Goal: Feedback & Contribution: Contribute content

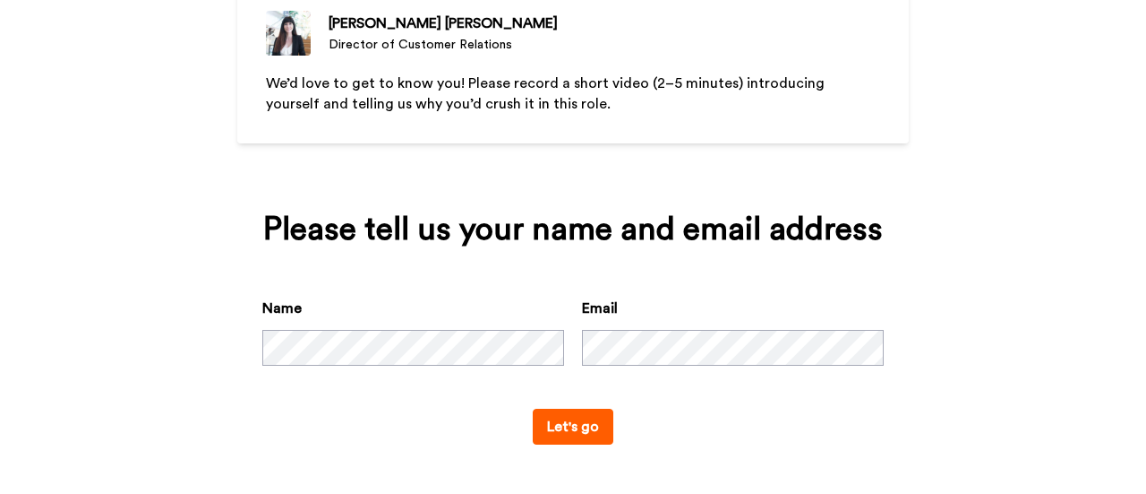
scroll to position [132, 0]
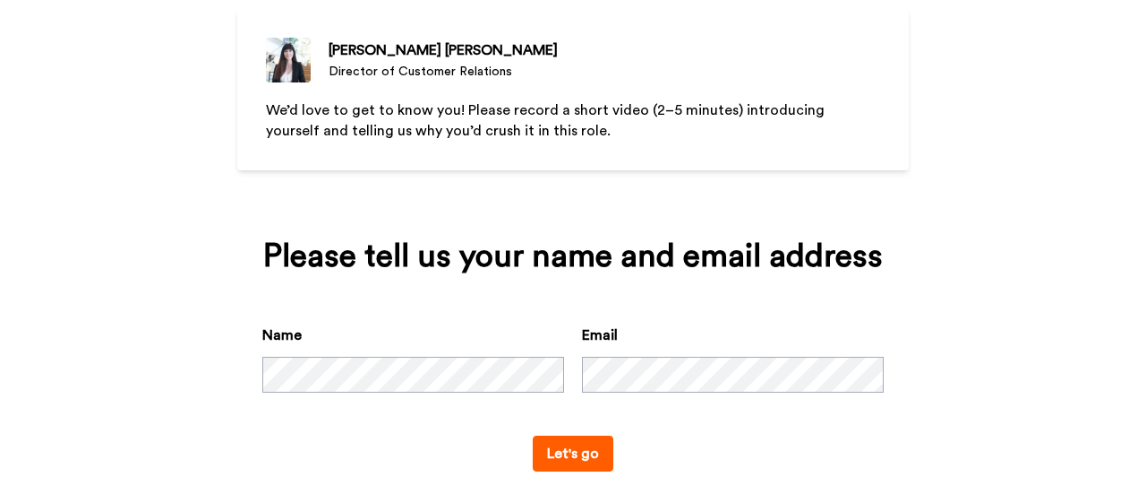
click at [582, 459] on button "Let's go" at bounding box center [573, 453] width 81 height 36
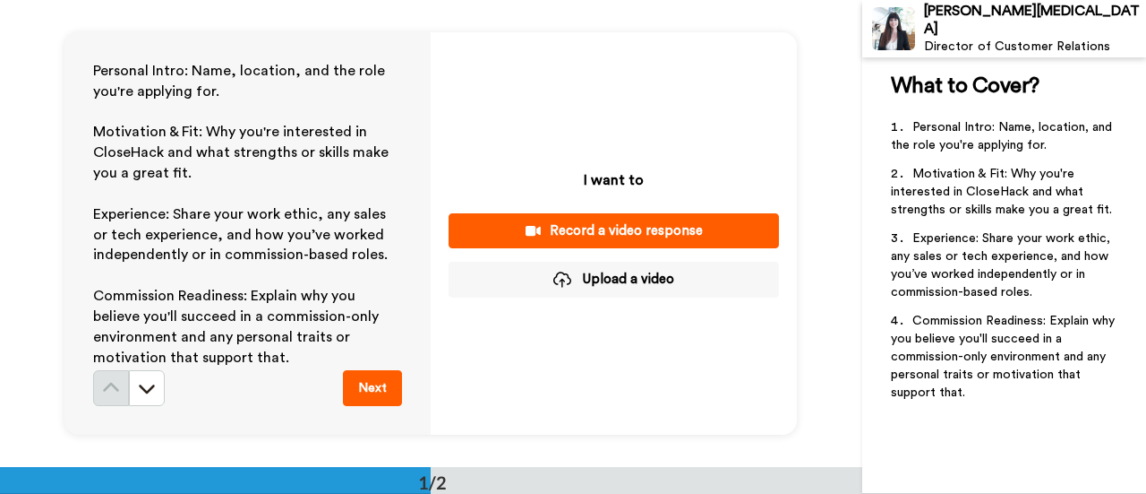
click at [617, 240] on div "Record a video response" at bounding box center [614, 230] width 302 height 19
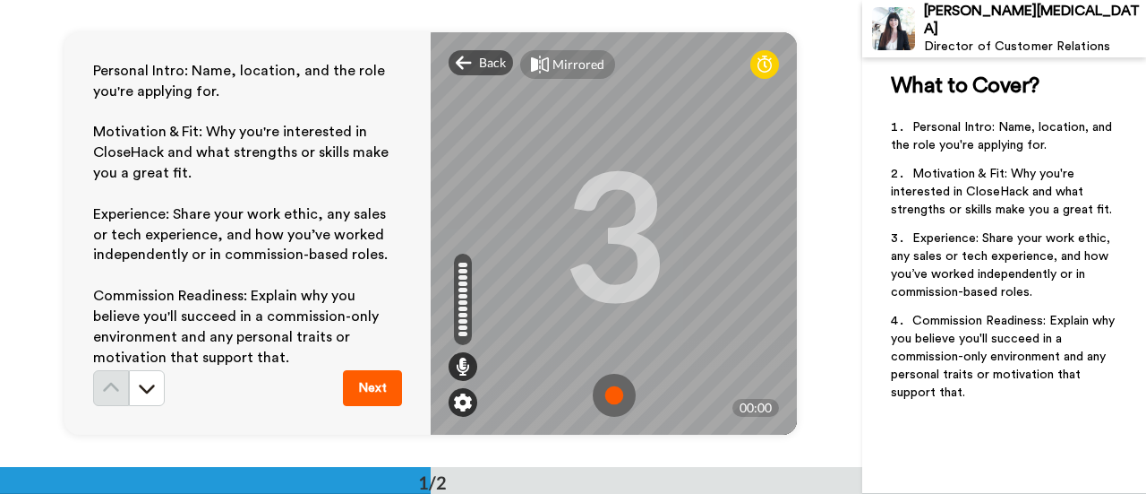
click at [466, 401] on img at bounding box center [463, 402] width 18 height 18
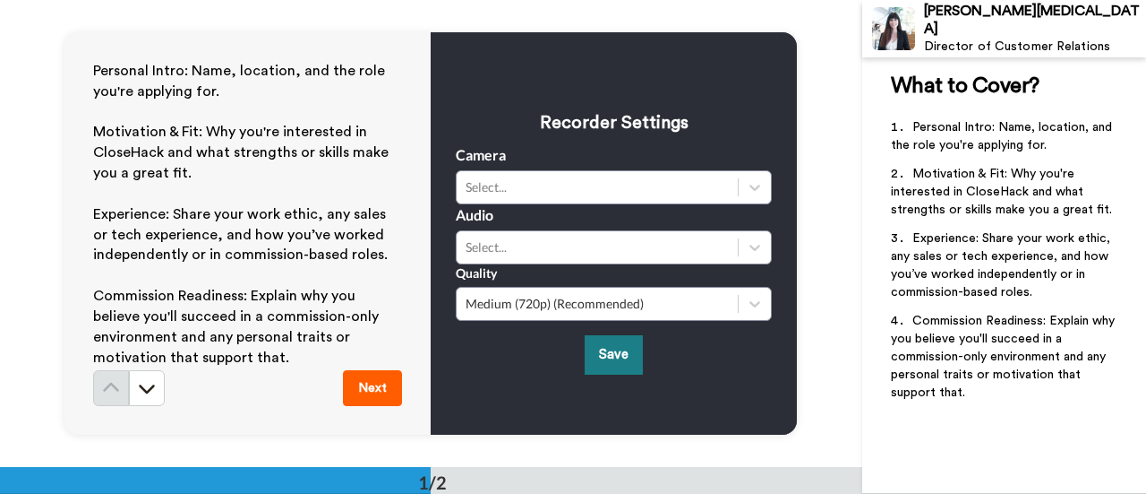
click at [604, 349] on button "Save" at bounding box center [614, 354] width 58 height 39
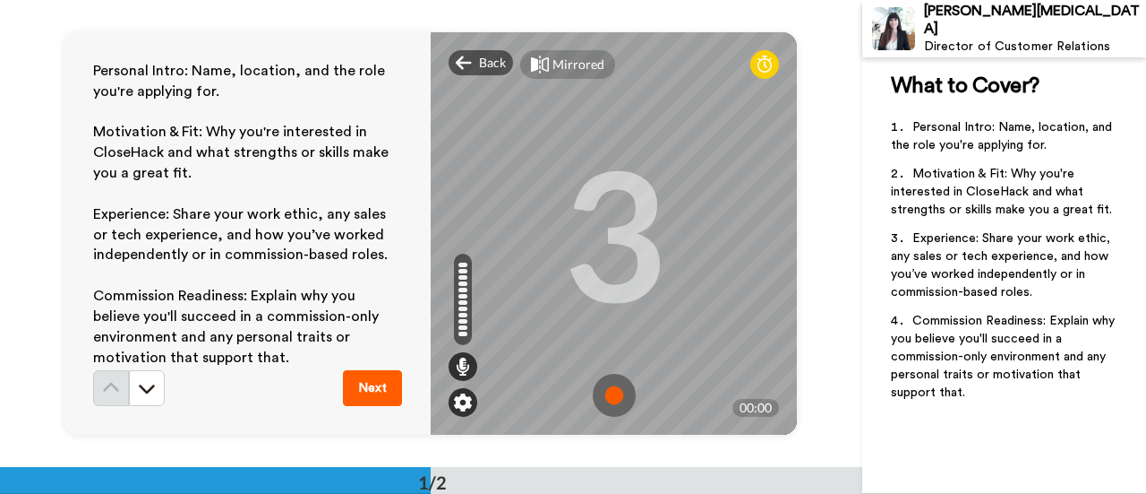
click at [467, 408] on img at bounding box center [463, 402] width 18 height 18
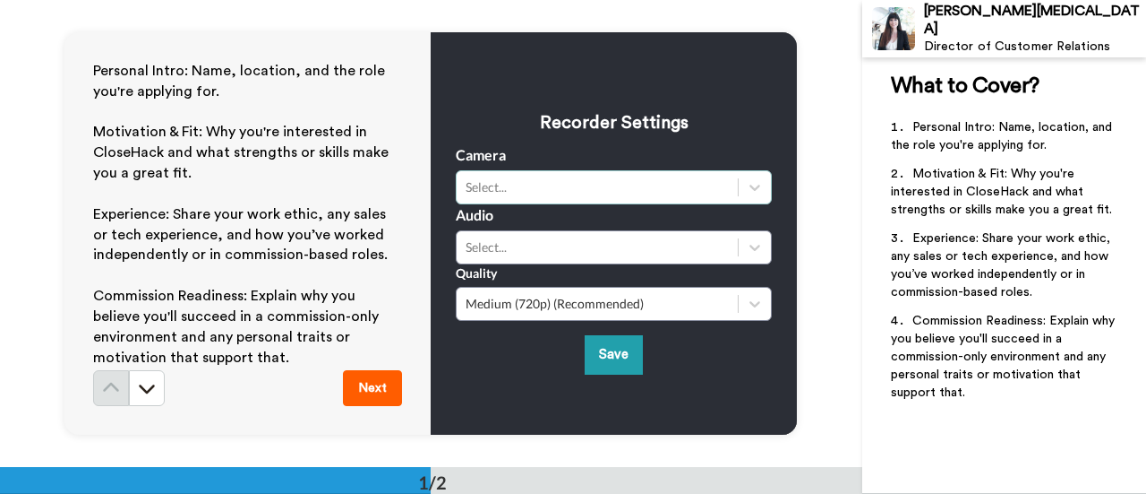
click at [529, 193] on div "Select..." at bounding box center [597, 187] width 263 height 18
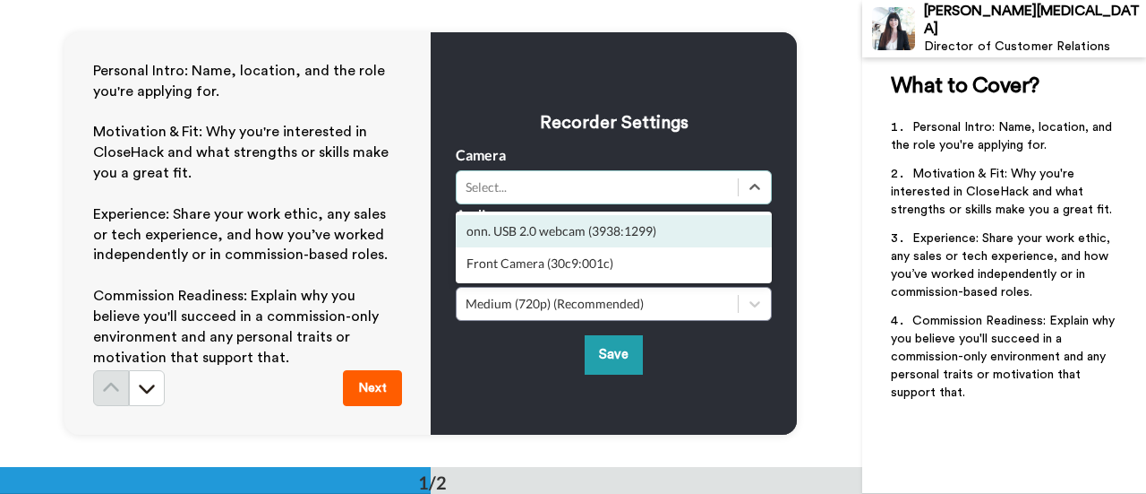
click at [519, 235] on div "onn. USB 2.0 webcam (3938:1299)" at bounding box center [614, 231] width 316 height 32
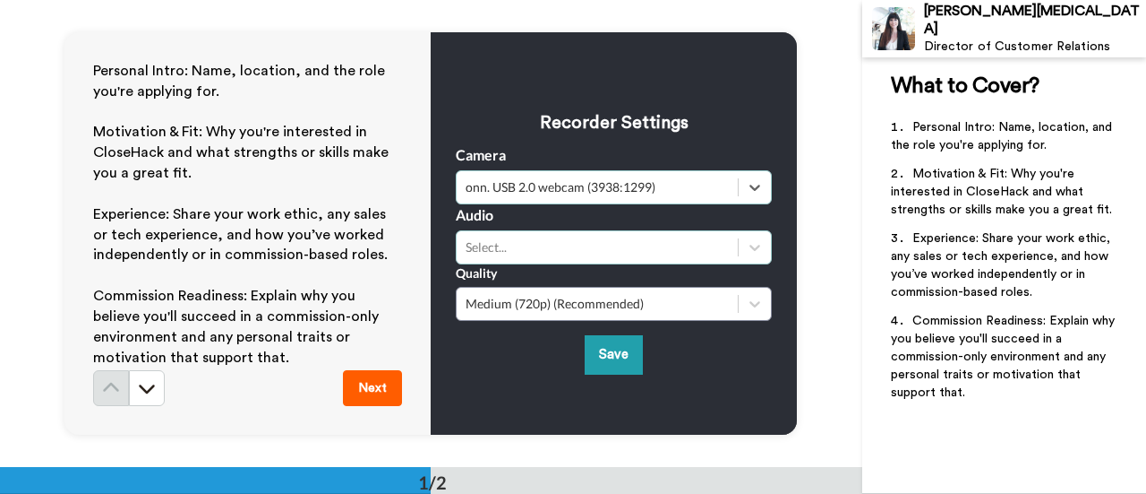
click at [510, 251] on div "Select..." at bounding box center [597, 247] width 263 height 18
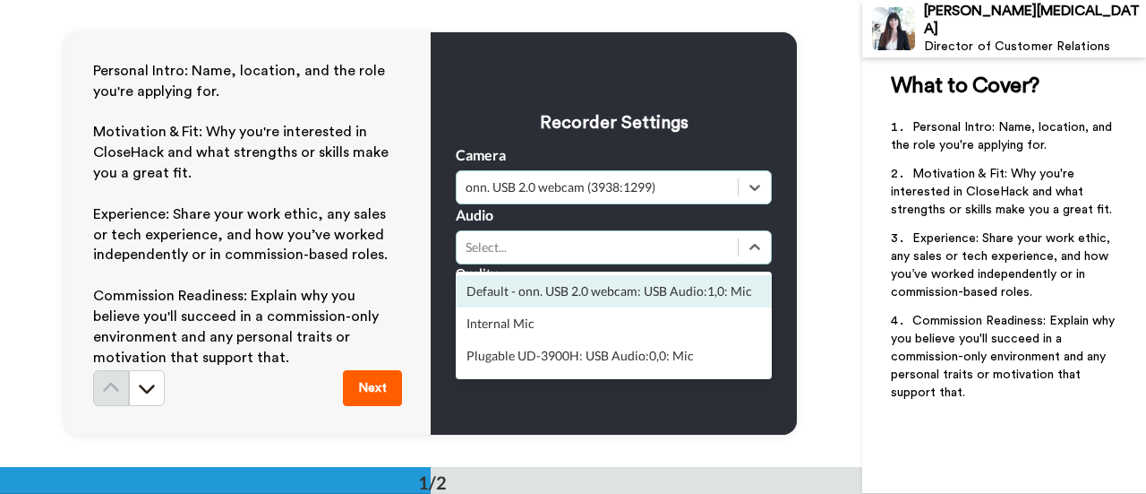
click at [519, 291] on div "Default - onn. USB 2.0 webcam: USB Audio:1,0: Mic" at bounding box center [614, 291] width 316 height 32
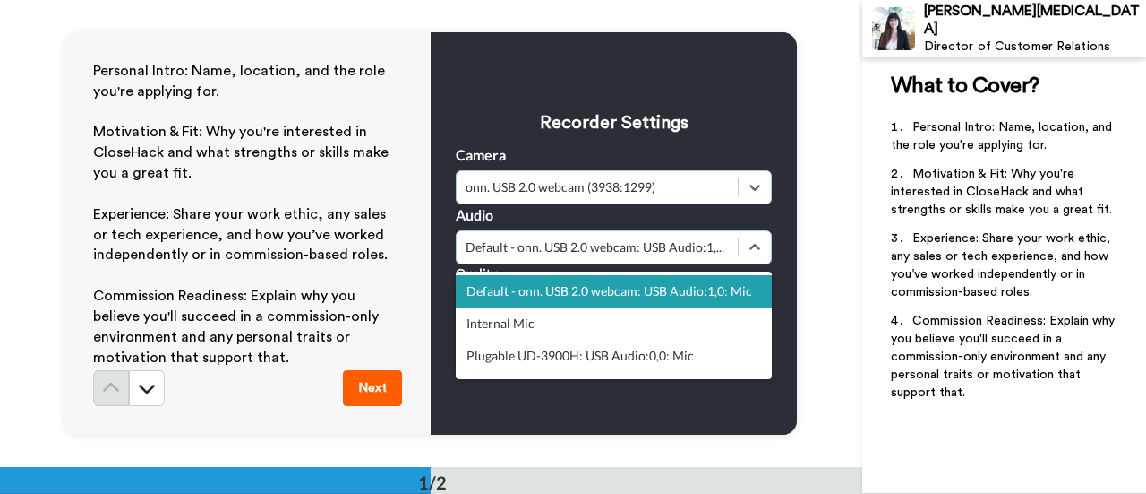
click at [579, 243] on div "Default - onn. USB 2.0 webcam: USB Audio:1,0: Mic" at bounding box center [597, 247] width 263 height 18
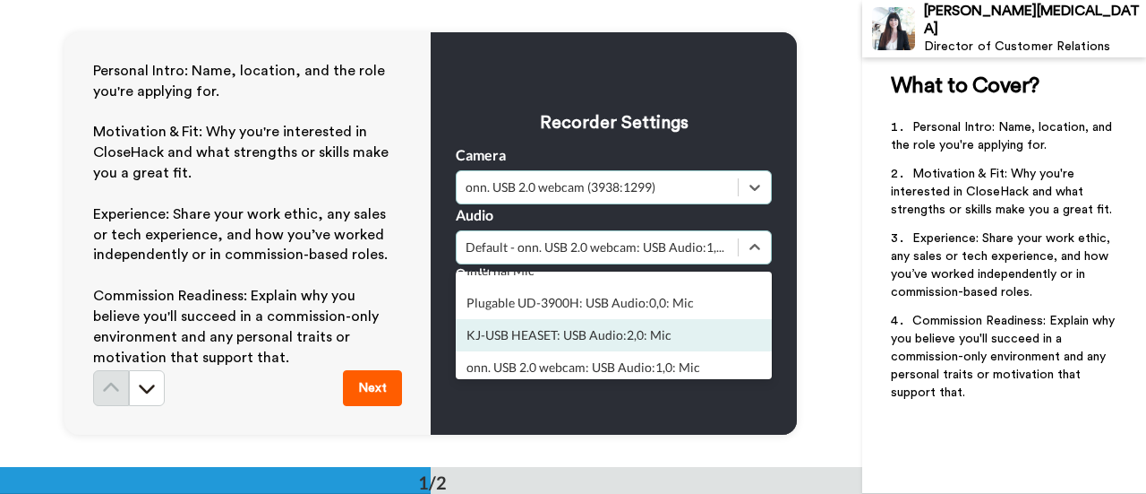
scroll to position [61, 0]
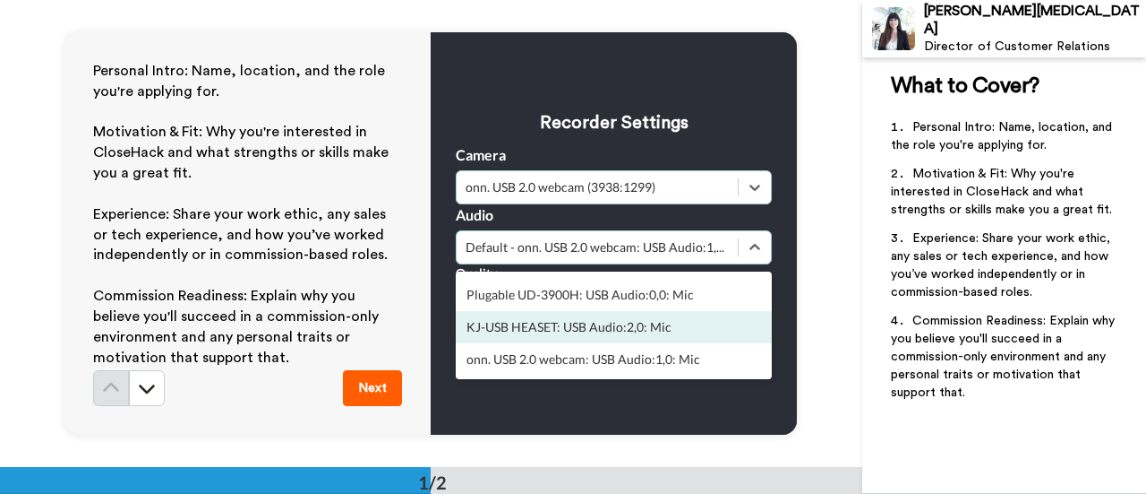
click at [522, 331] on div "KJ-USB HEASET: USB Audio:2,0: Mic" at bounding box center [614, 327] width 316 height 32
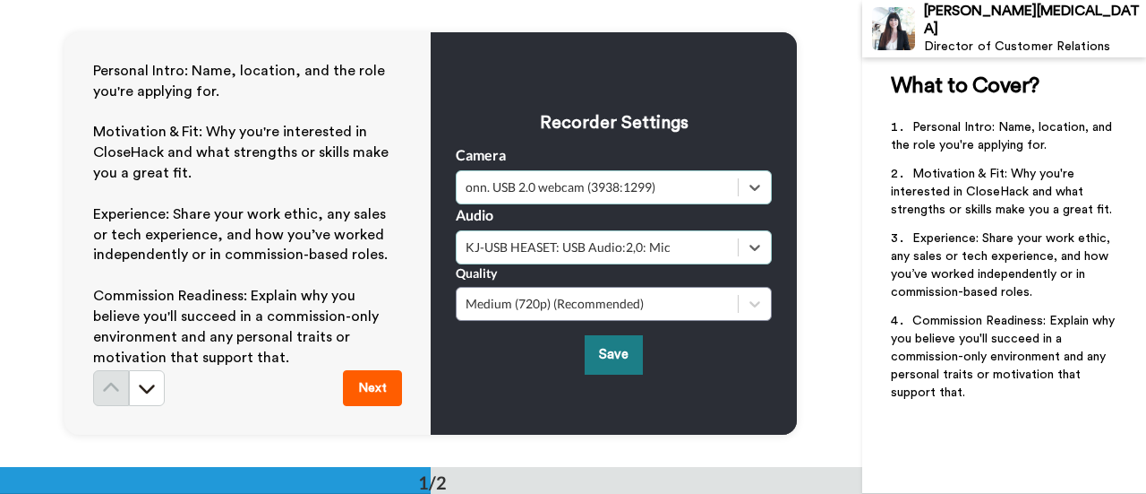
click at [611, 359] on button "Save" at bounding box center [614, 354] width 58 height 39
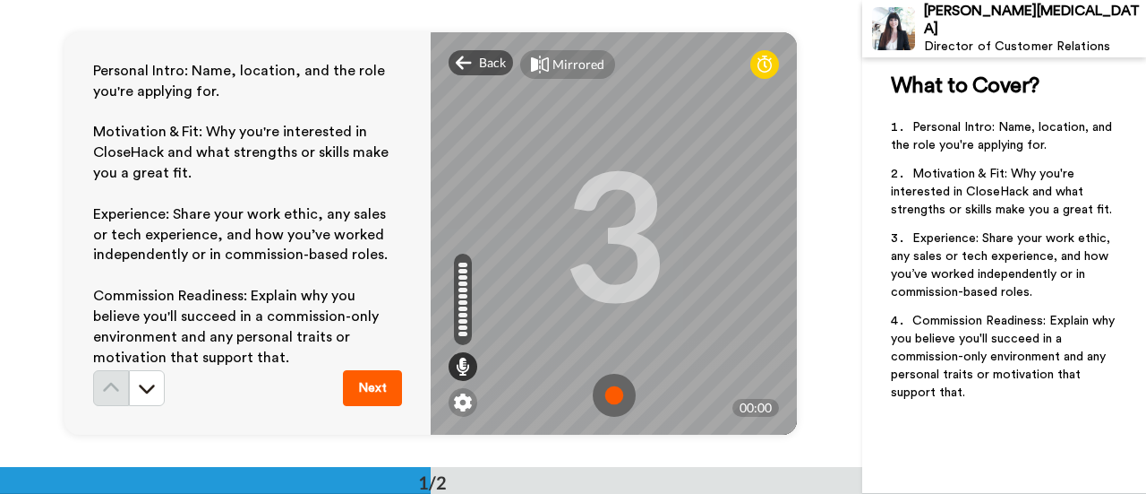
click at [619, 405] on img at bounding box center [614, 394] width 43 height 43
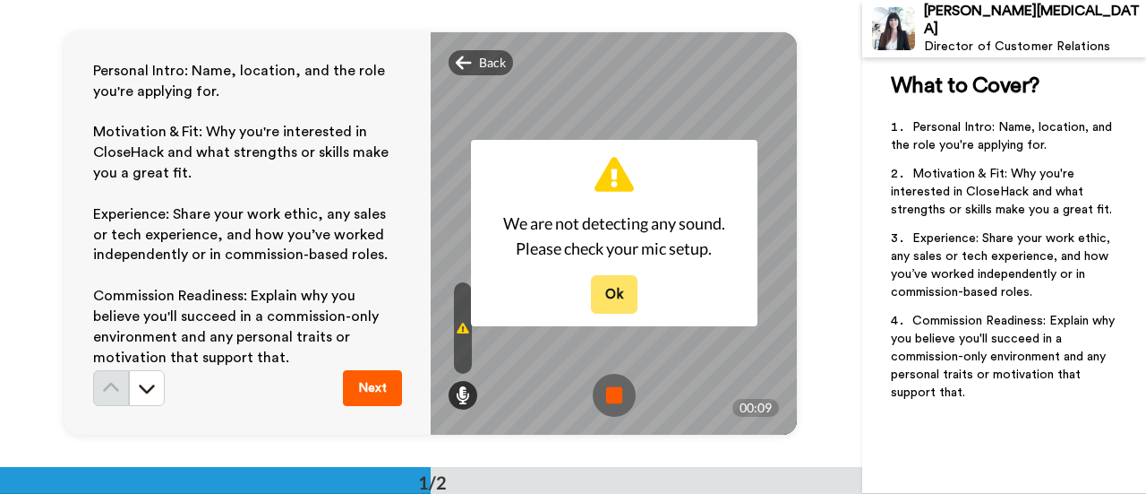
click at [605, 289] on button "Ok" at bounding box center [614, 294] width 47 height 39
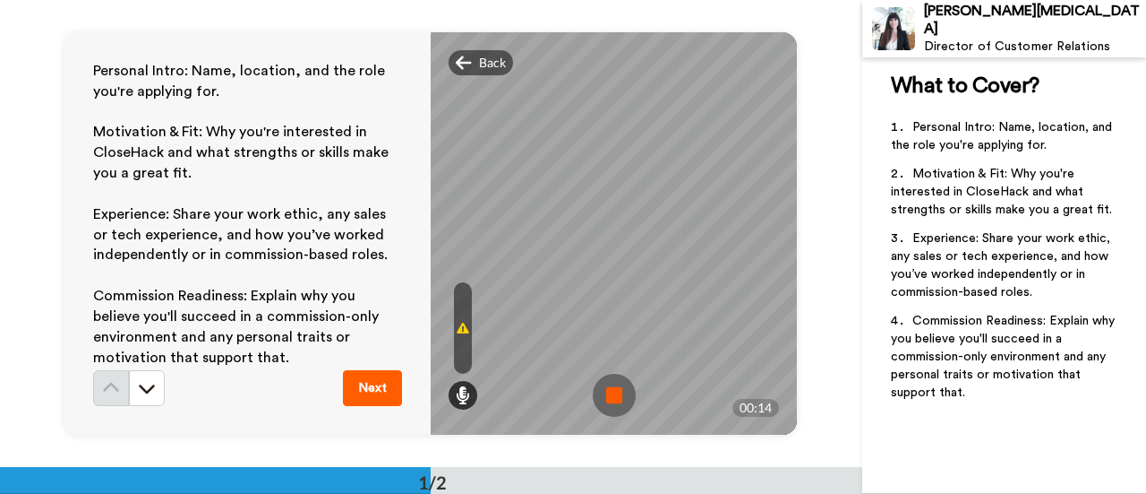
click at [615, 396] on img at bounding box center [614, 394] width 43 height 43
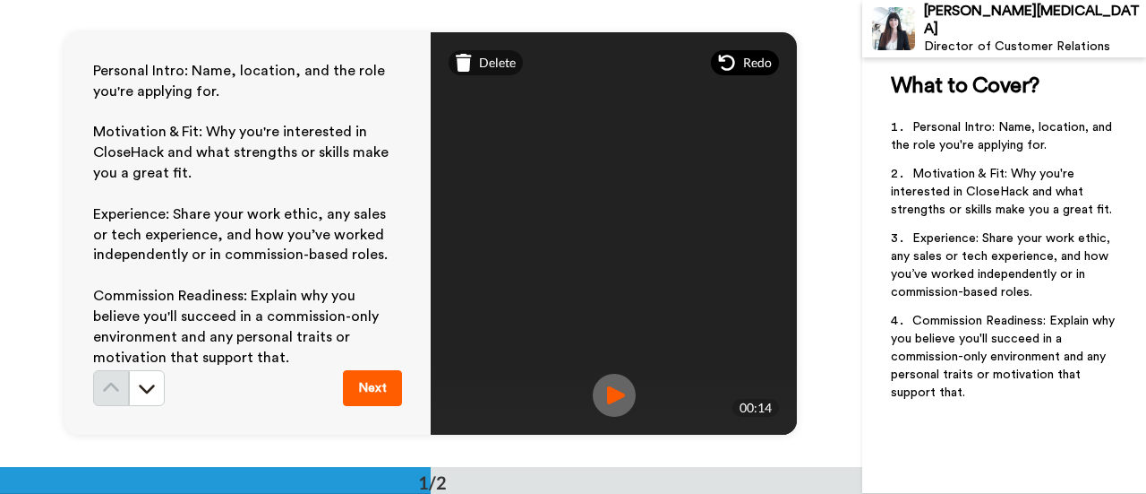
click at [745, 69] on span "Redo" at bounding box center [757, 63] width 29 height 18
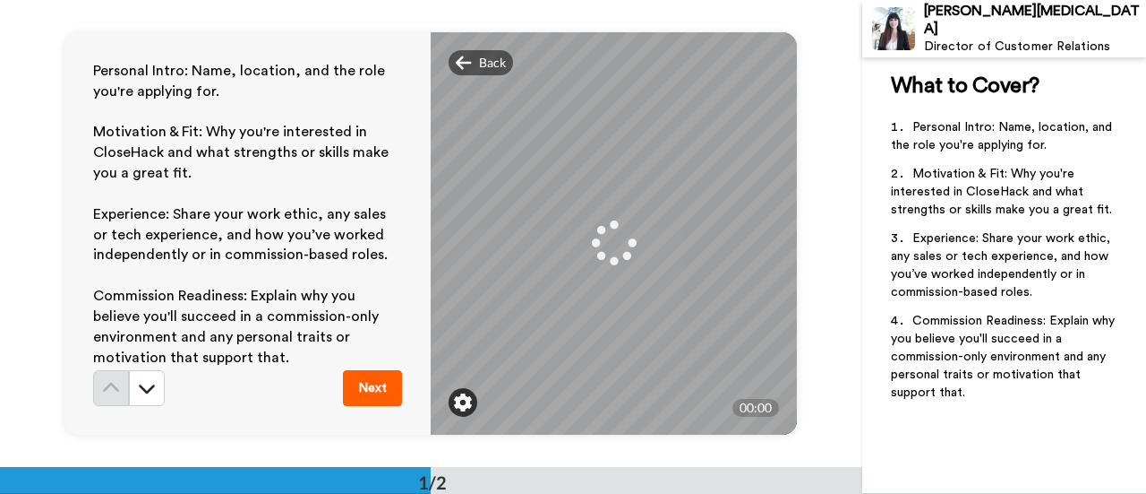
click at [467, 408] on img at bounding box center [463, 402] width 18 height 18
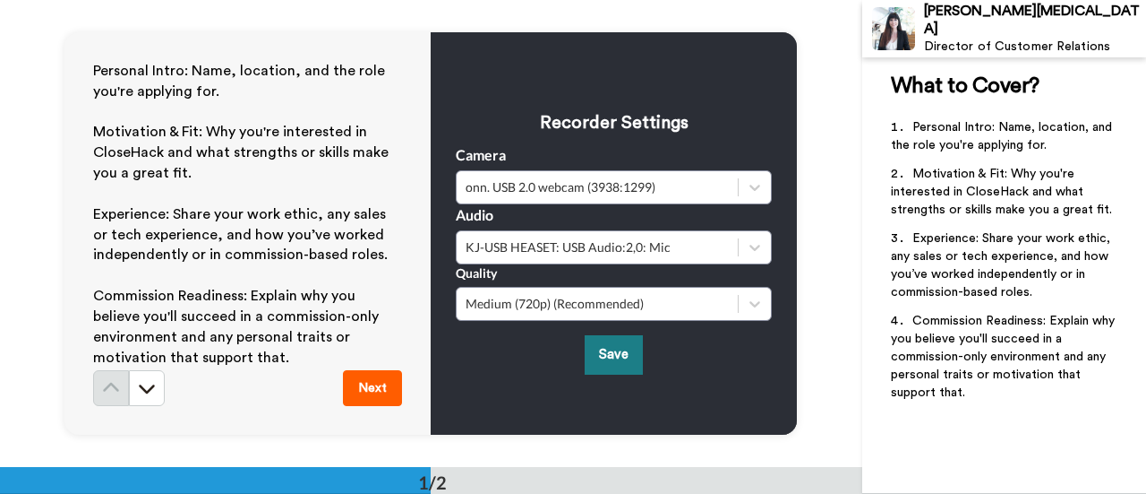
click at [622, 357] on button "Save" at bounding box center [614, 354] width 58 height 39
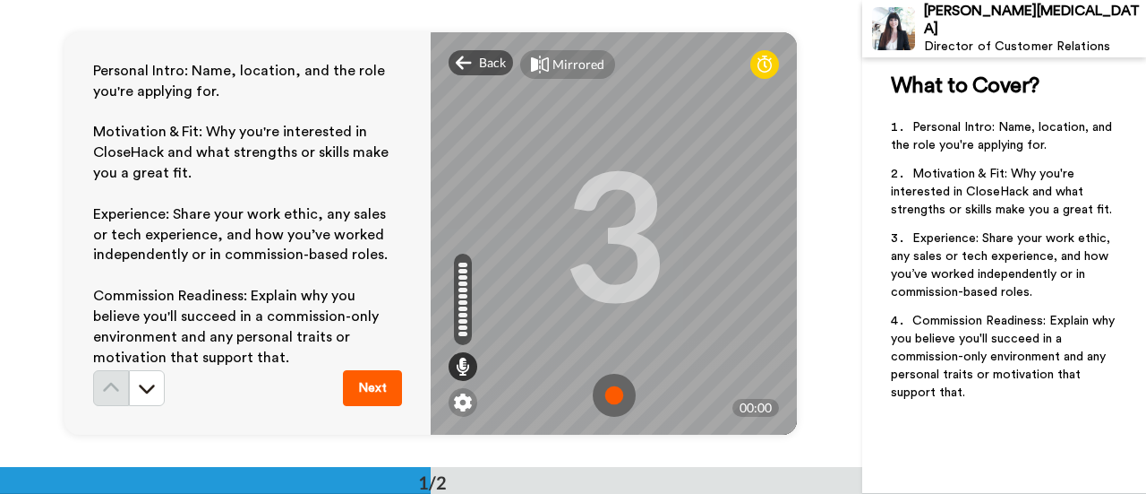
click at [617, 401] on img at bounding box center [614, 394] width 43 height 43
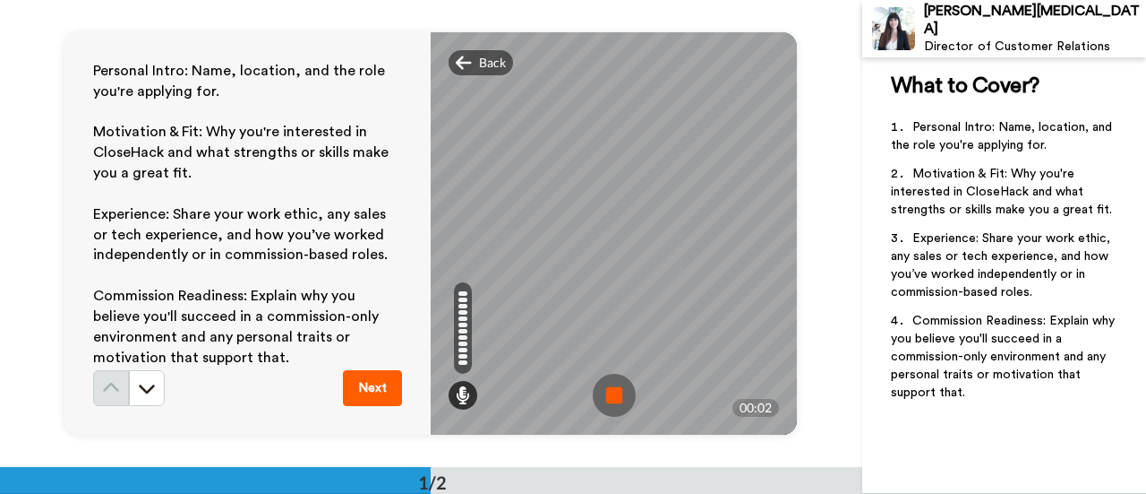
click at [615, 396] on img at bounding box center [614, 394] width 43 height 43
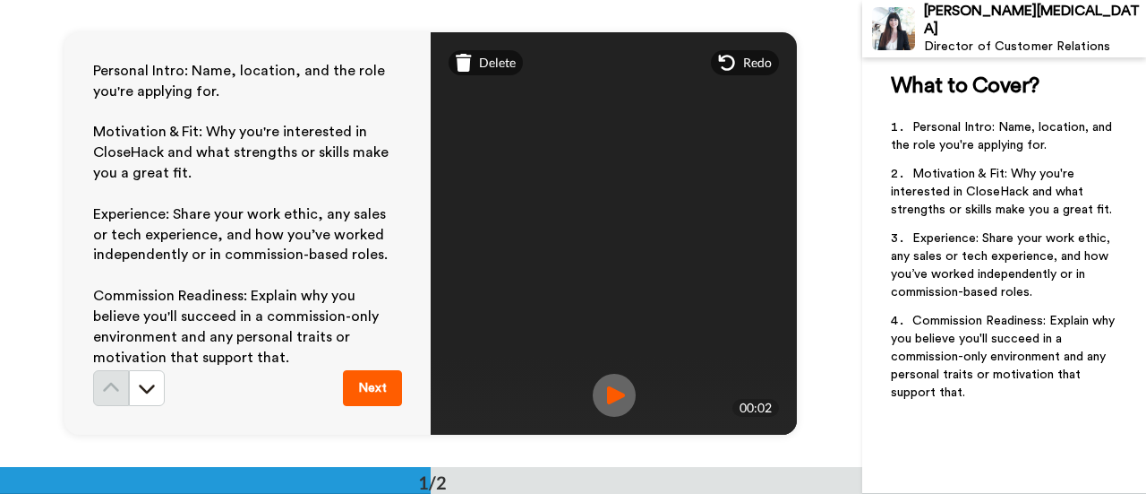
click at [622, 398] on img at bounding box center [614, 394] width 43 height 43
click at [750, 63] on span "Redo" at bounding box center [757, 63] width 29 height 18
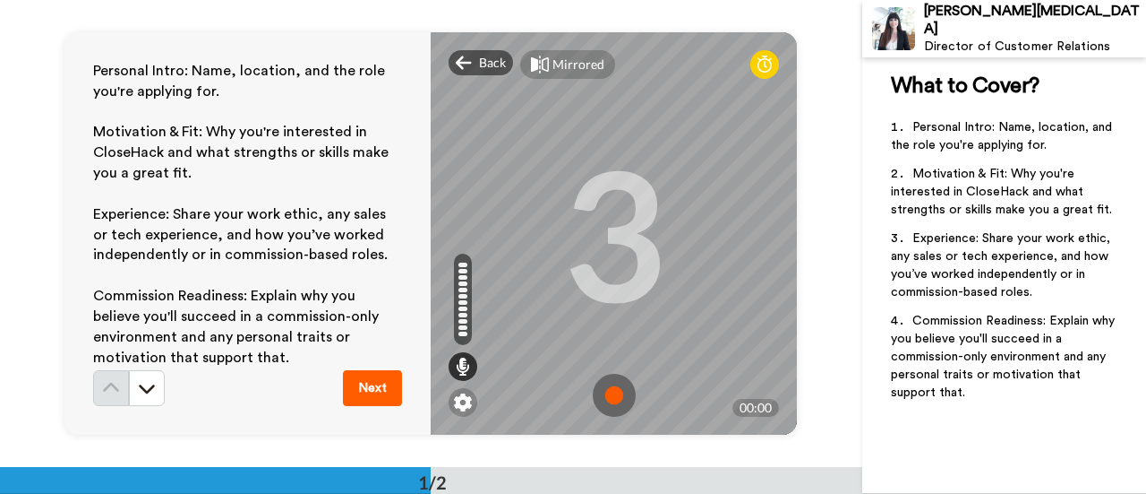
click at [620, 391] on img at bounding box center [614, 394] width 43 height 43
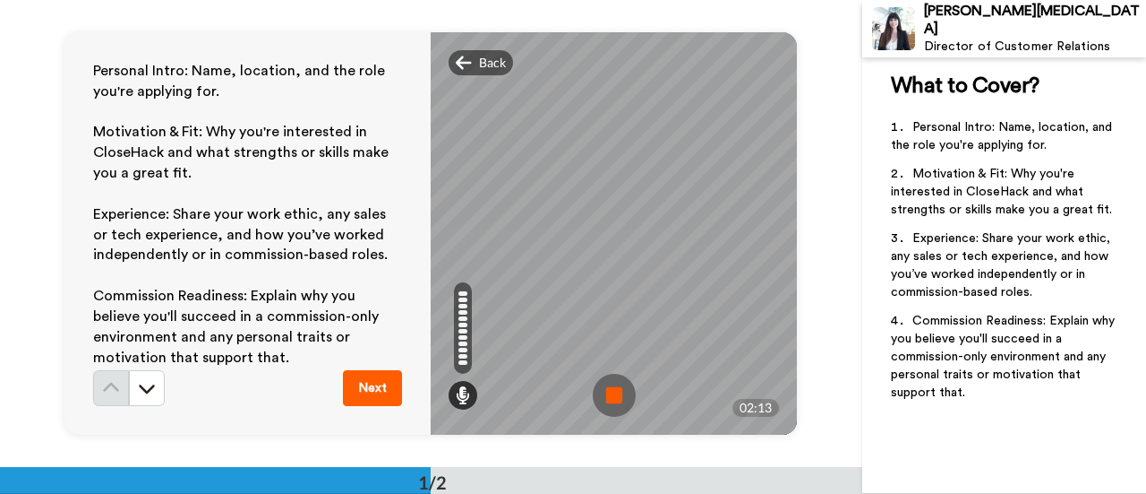
click at [624, 399] on img at bounding box center [614, 394] width 43 height 43
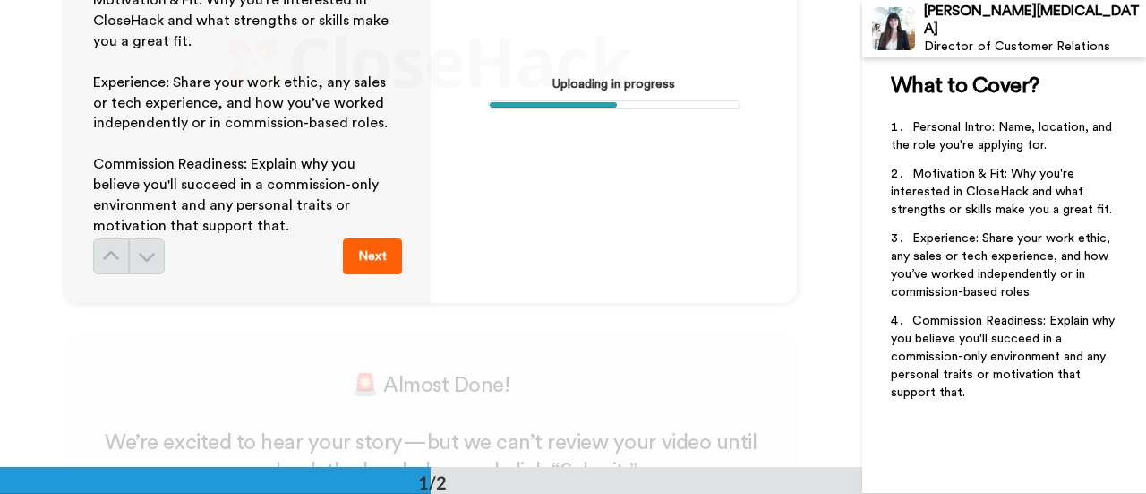
scroll to position [0, 0]
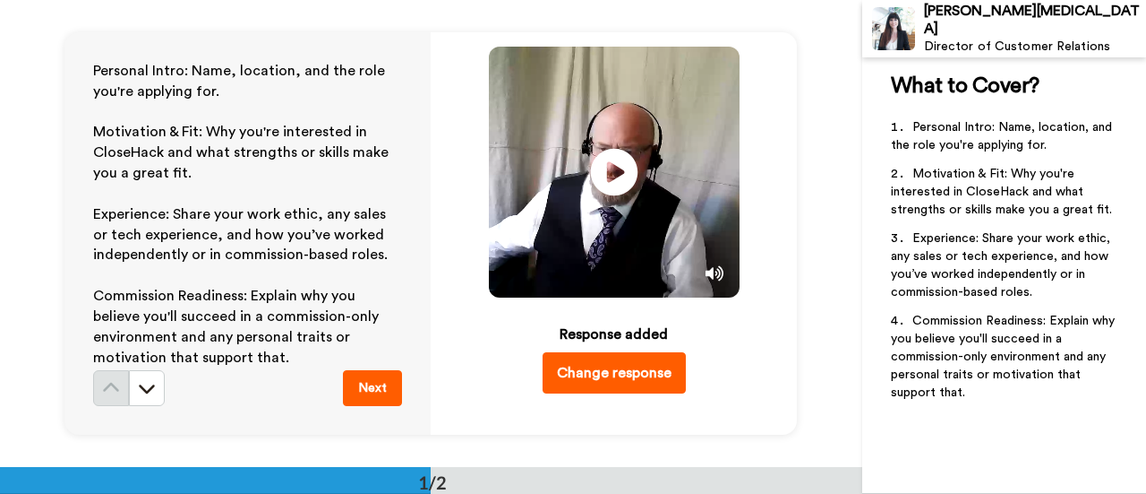
click at [617, 184] on icon at bounding box center [614, 172] width 47 height 47
click at [622, 185] on icon at bounding box center [614, 172] width 47 height 47
click at [653, 380] on button "Change response" at bounding box center [614, 372] width 143 height 41
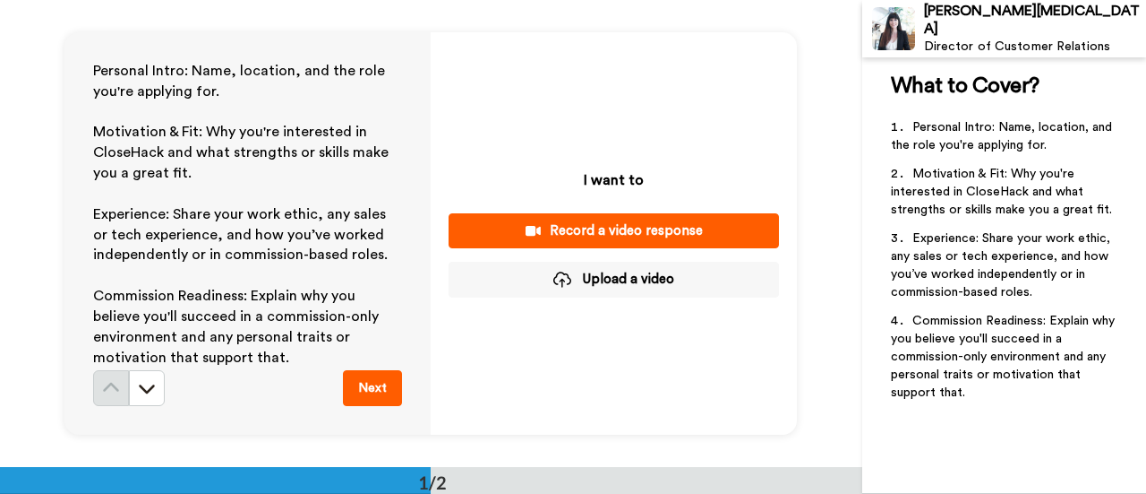
click at [624, 283] on button "Upload a video" at bounding box center [614, 279] width 330 height 35
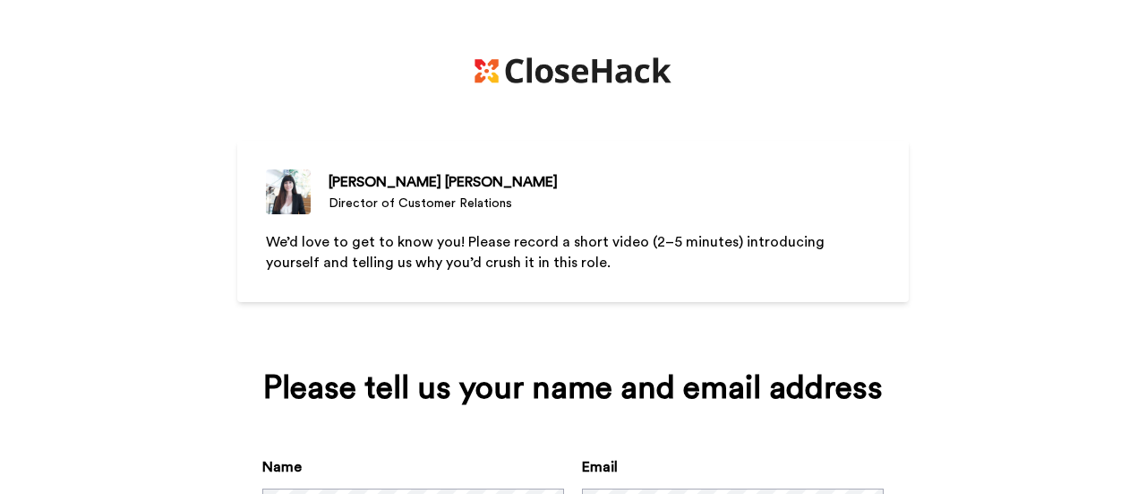
scroll to position [159, 0]
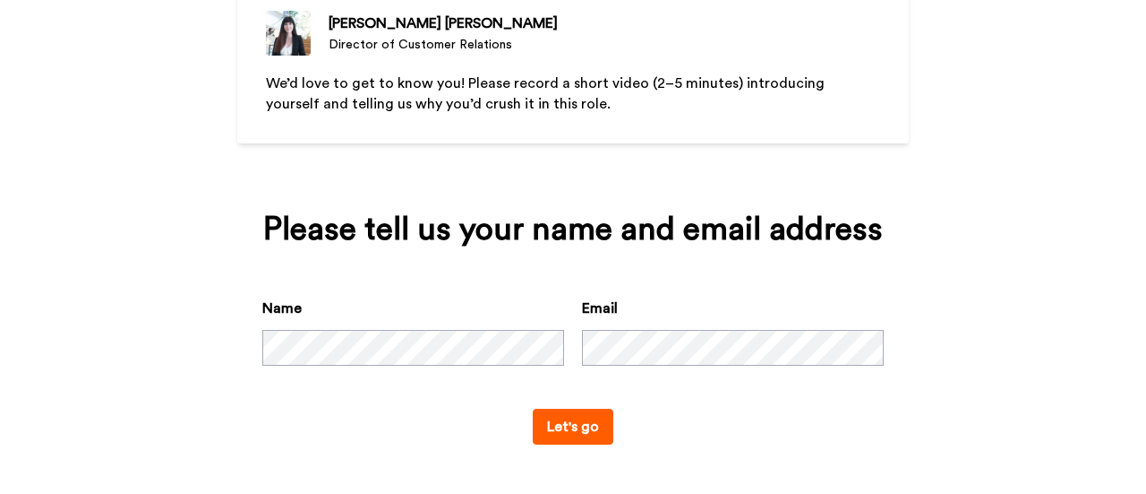
click at [577, 431] on button "Let's go" at bounding box center [573, 426] width 81 height 36
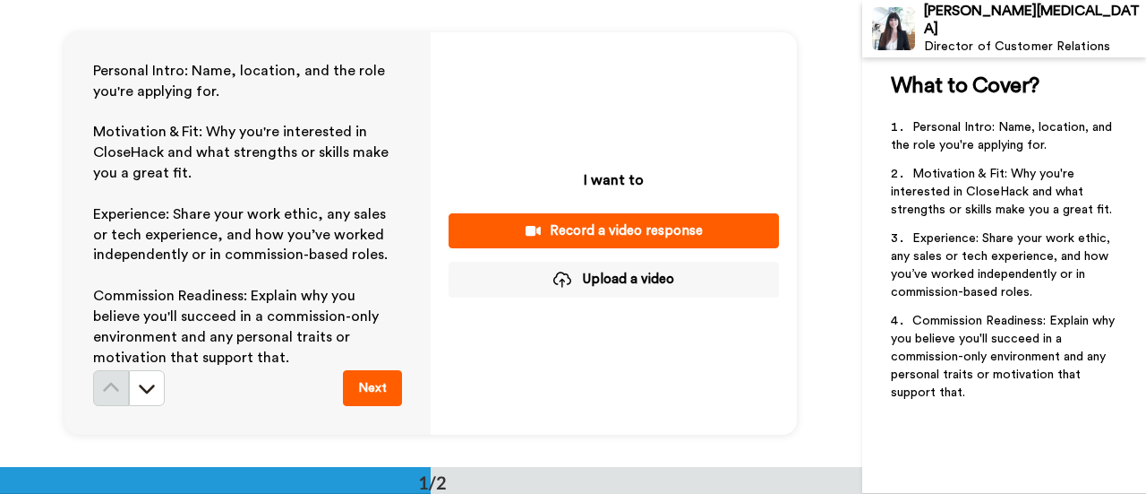
click at [605, 237] on div "Record a video response" at bounding box center [614, 230] width 302 height 19
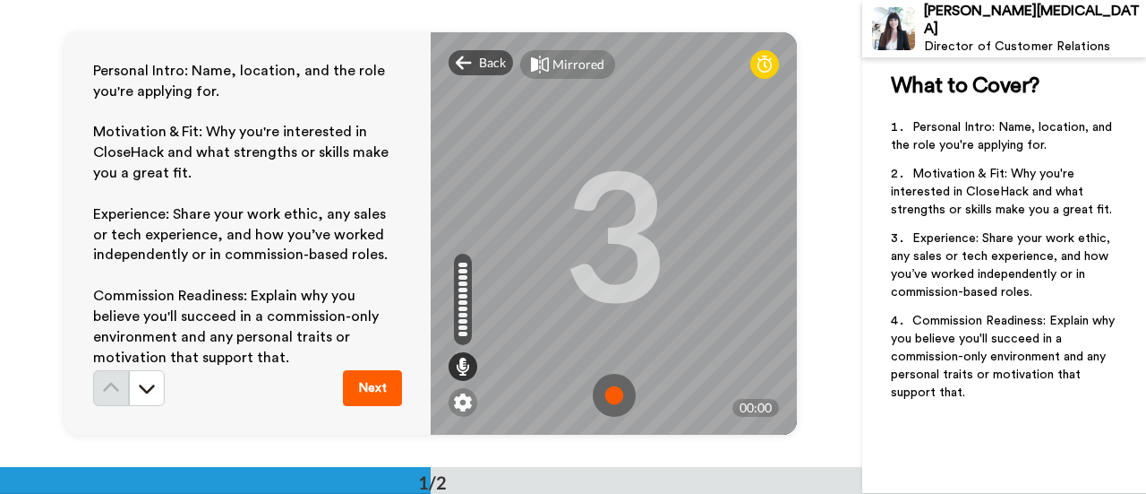
click at [623, 398] on img at bounding box center [614, 394] width 43 height 43
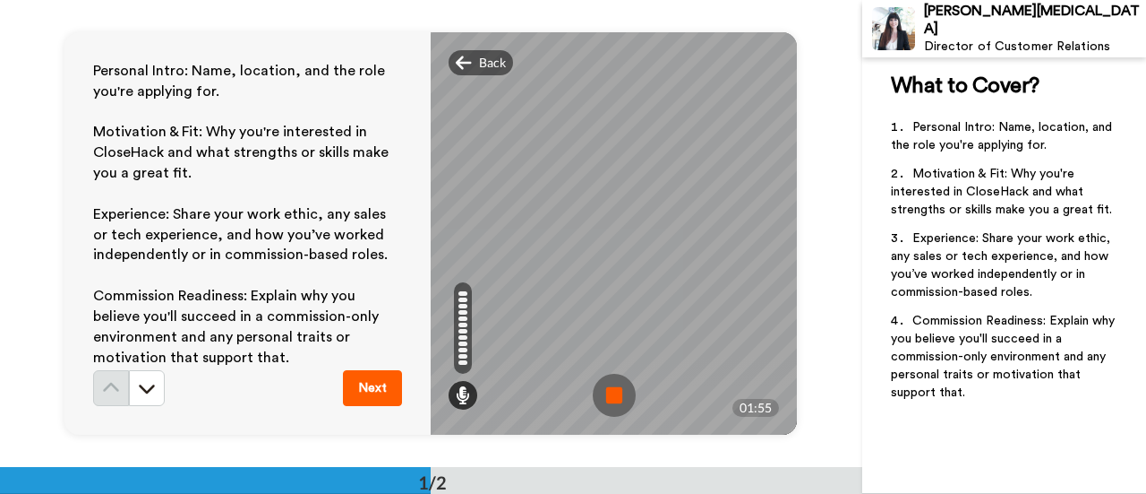
click at [619, 400] on img at bounding box center [614, 394] width 43 height 43
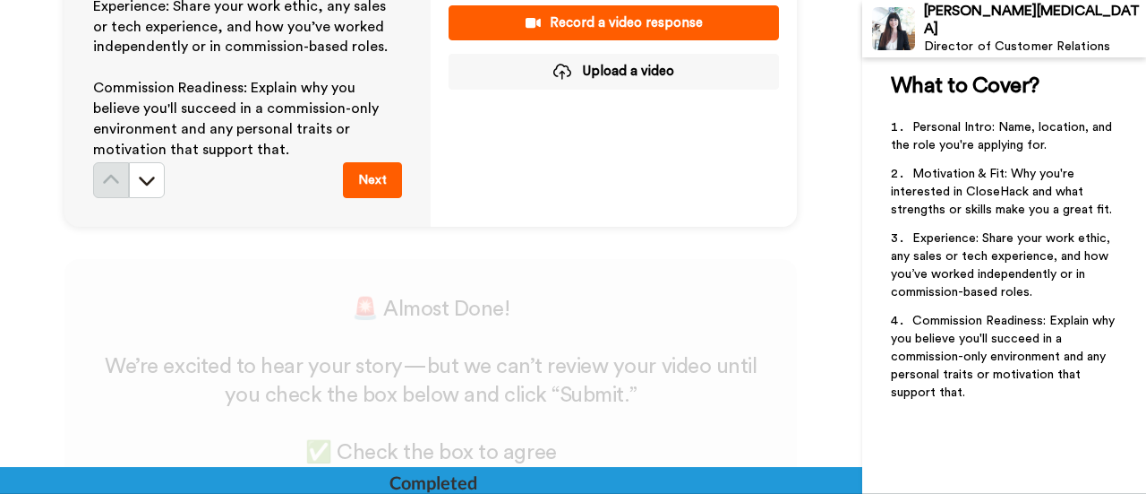
scroll to position [466, 0]
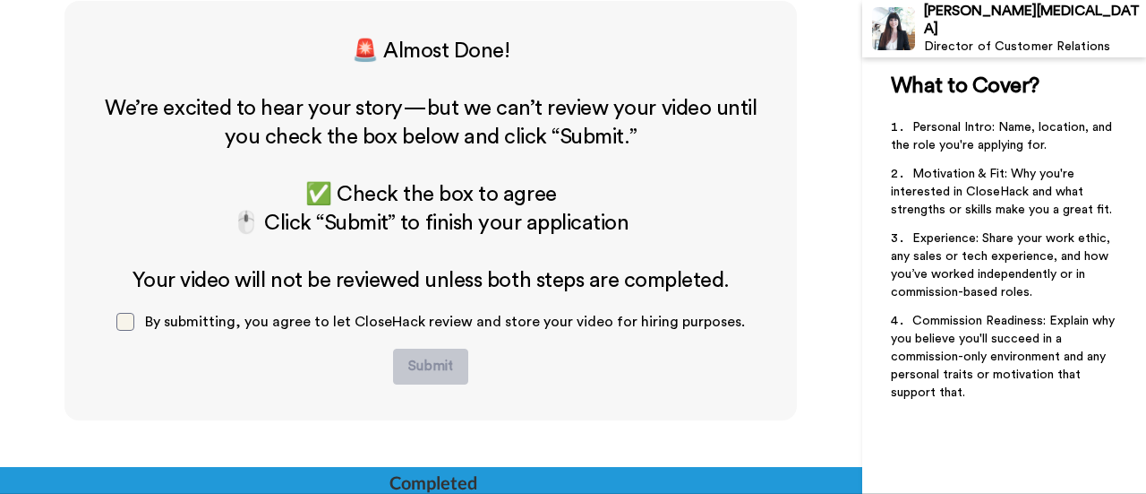
click at [134, 322] on span at bounding box center [125, 322] width 18 height 18
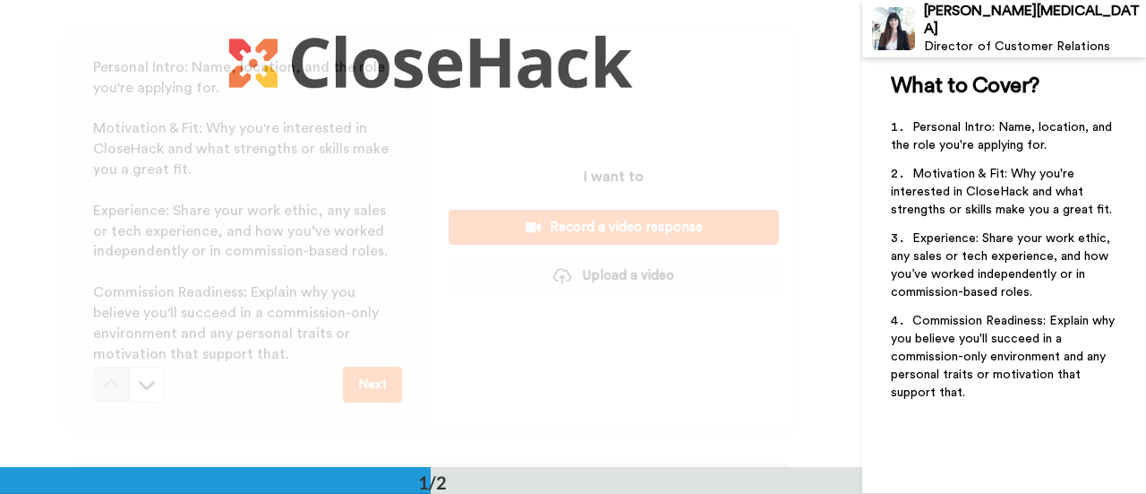
scroll to position [0, 0]
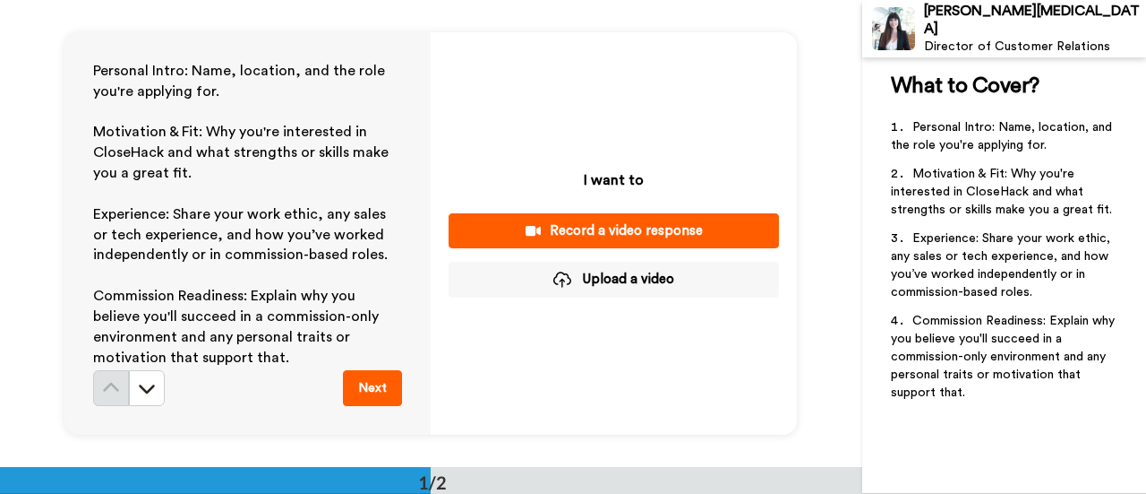
click at [616, 284] on button "Upload a video" at bounding box center [614, 279] width 330 height 35
click at [382, 391] on button "Next" at bounding box center [372, 388] width 59 height 36
click at [628, 189] on p "I want to" at bounding box center [614, 179] width 60 height 21
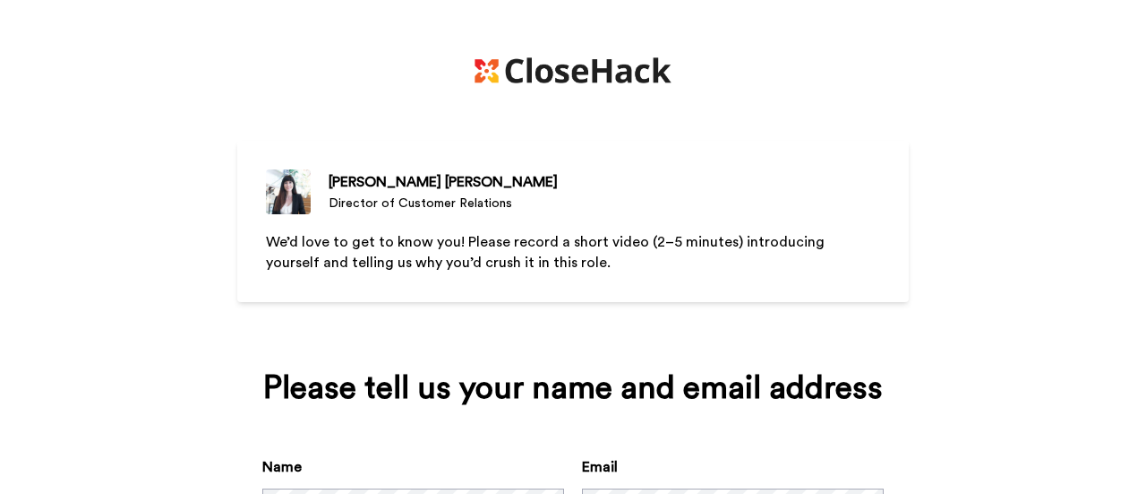
scroll to position [159, 0]
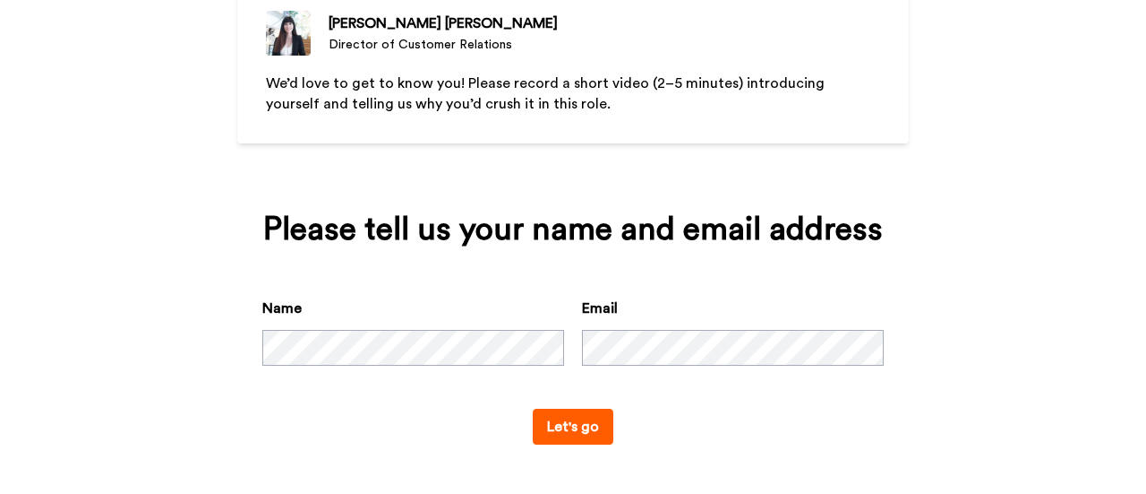
click at [591, 428] on button "Let's go" at bounding box center [573, 426] width 81 height 36
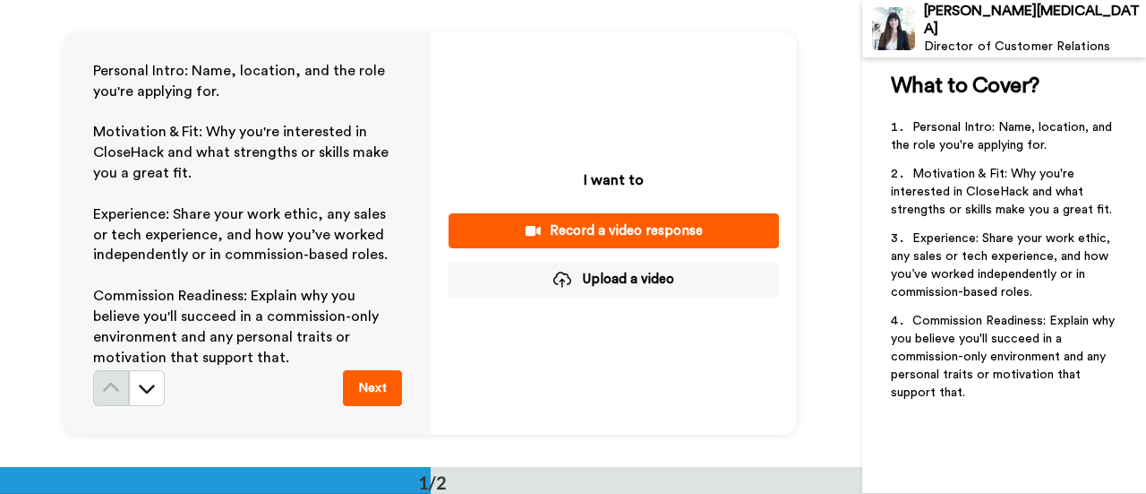
click at [605, 232] on div "Record a video response" at bounding box center [614, 230] width 302 height 19
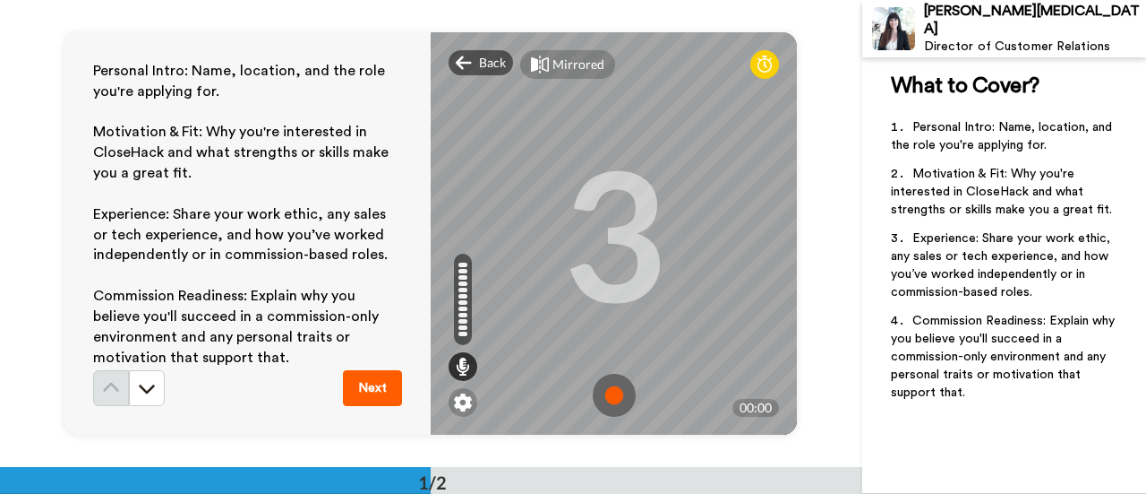
click at [609, 404] on img at bounding box center [614, 394] width 43 height 43
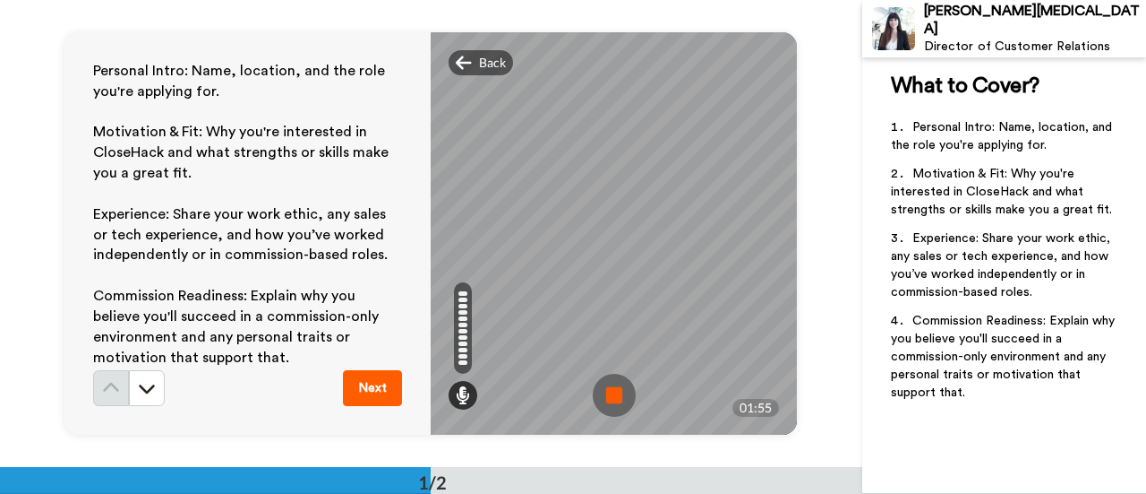
click at [610, 402] on img at bounding box center [614, 394] width 43 height 43
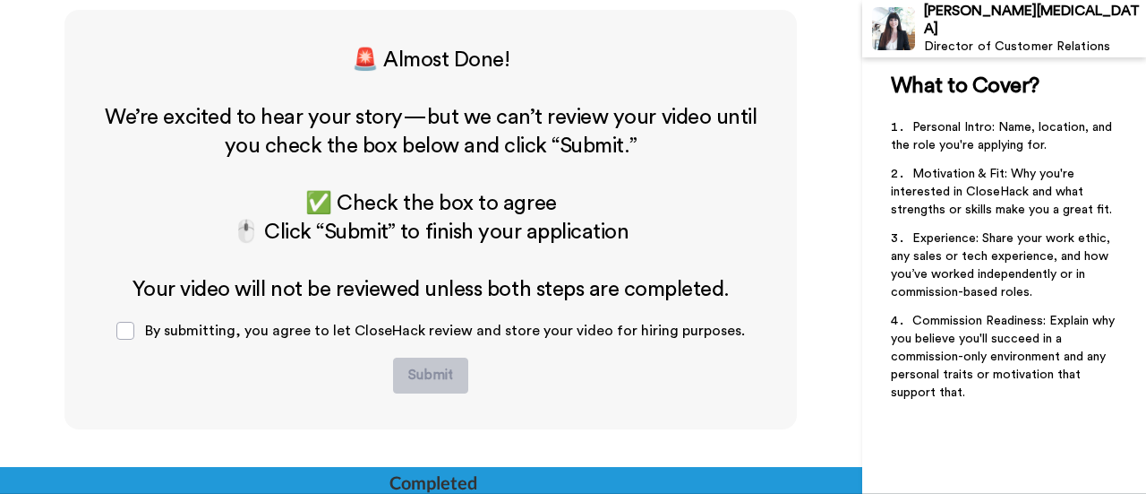
scroll to position [466, 0]
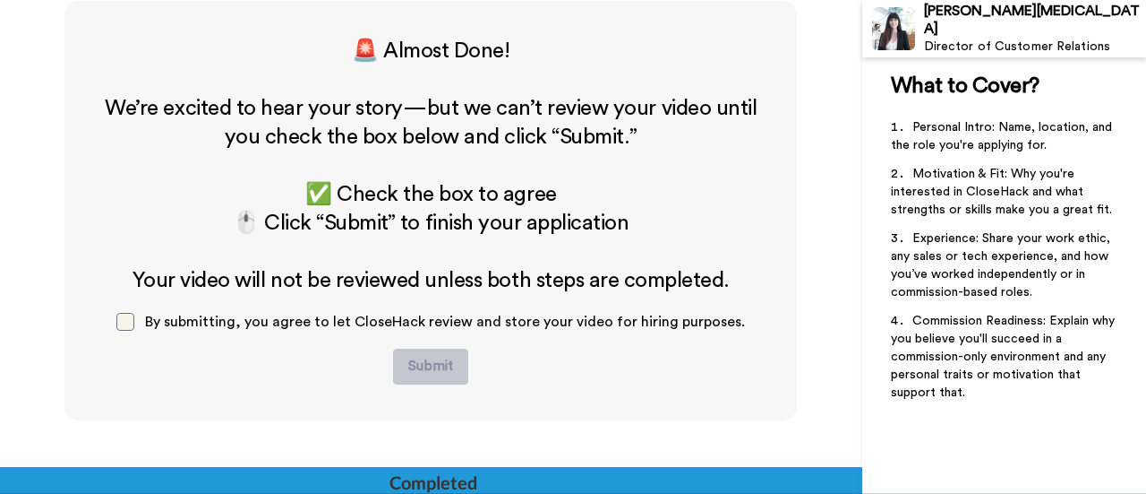
click at [134, 317] on span at bounding box center [125, 322] width 18 height 18
click at [433, 365] on button "Submit" at bounding box center [430, 366] width 75 height 36
